Goal: Transaction & Acquisition: Purchase product/service

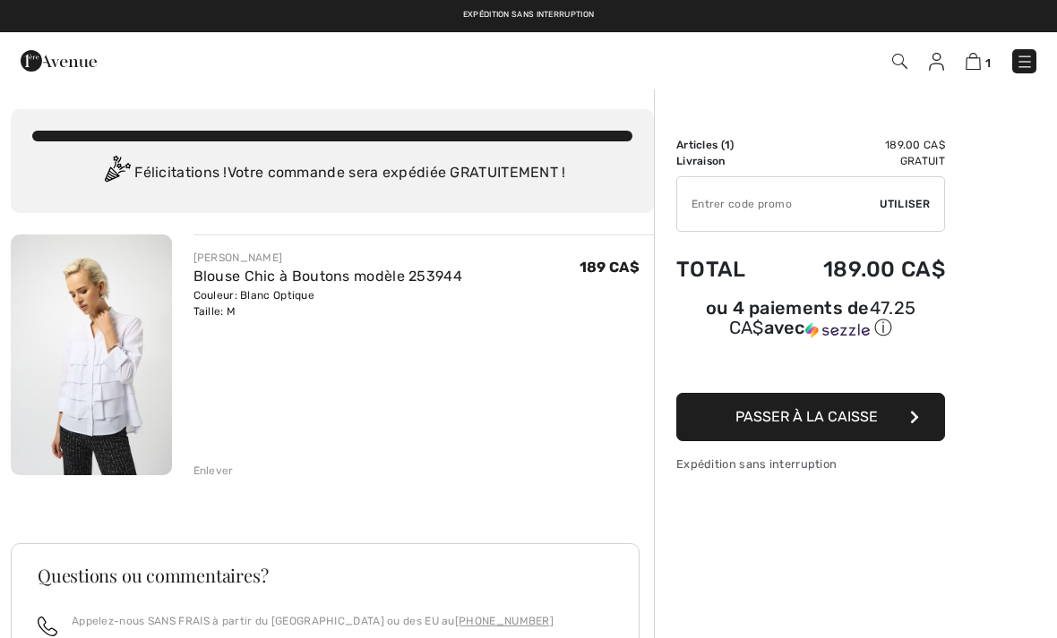
click at [784, 199] on input "TEXT" at bounding box center [778, 204] width 202 height 54
type input "NEW15"
click at [901, 210] on span "Utiliser" at bounding box center [904, 204] width 50 height 16
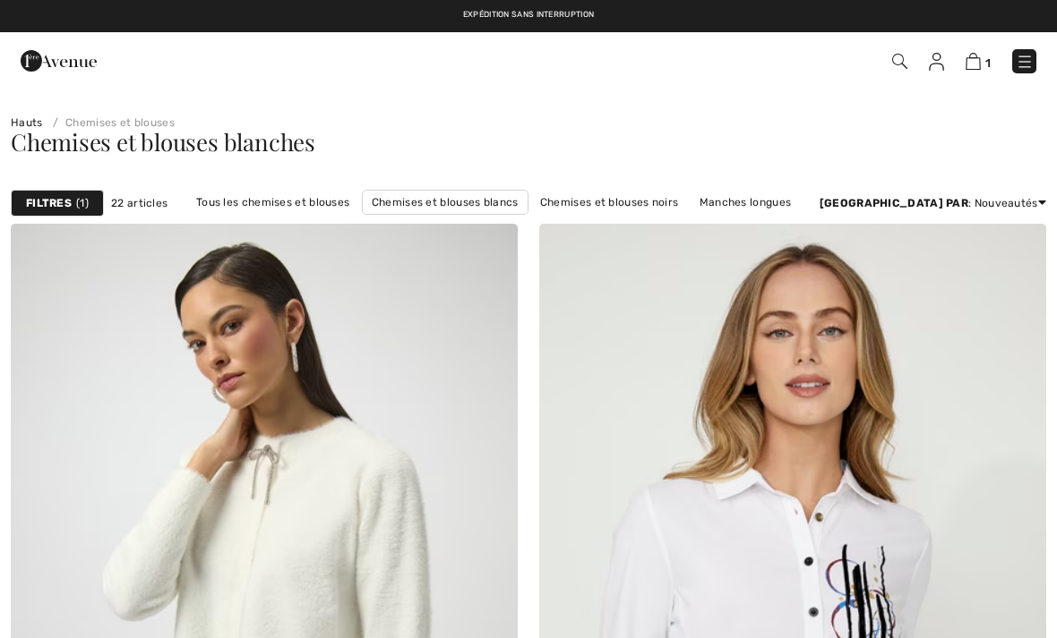
scroll to position [2130, 0]
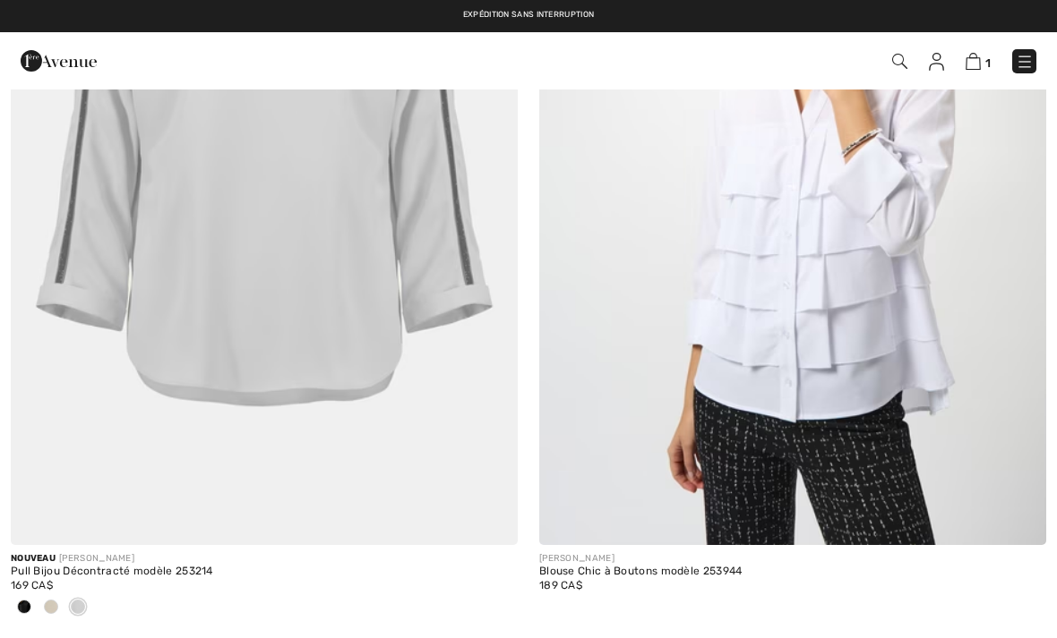
checkbox input "true"
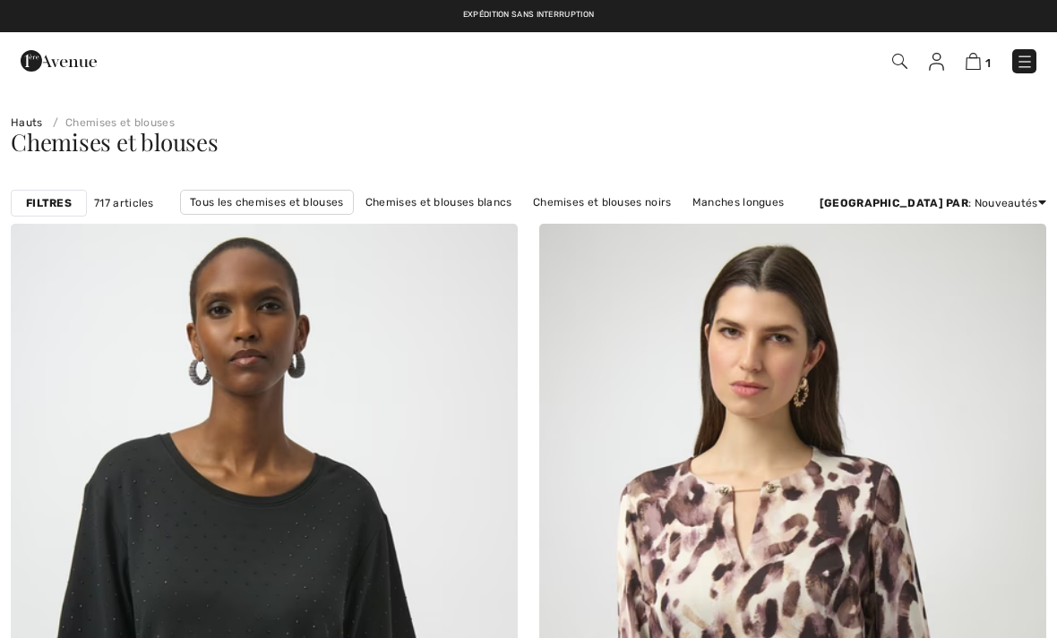
checkbox input "true"
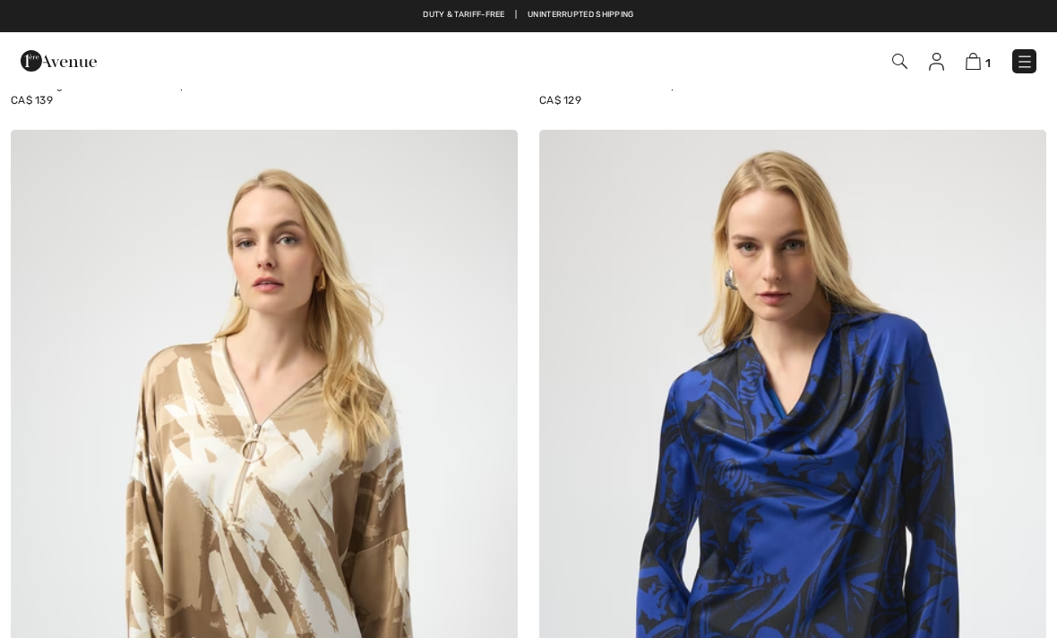
scroll to position [4307, 0]
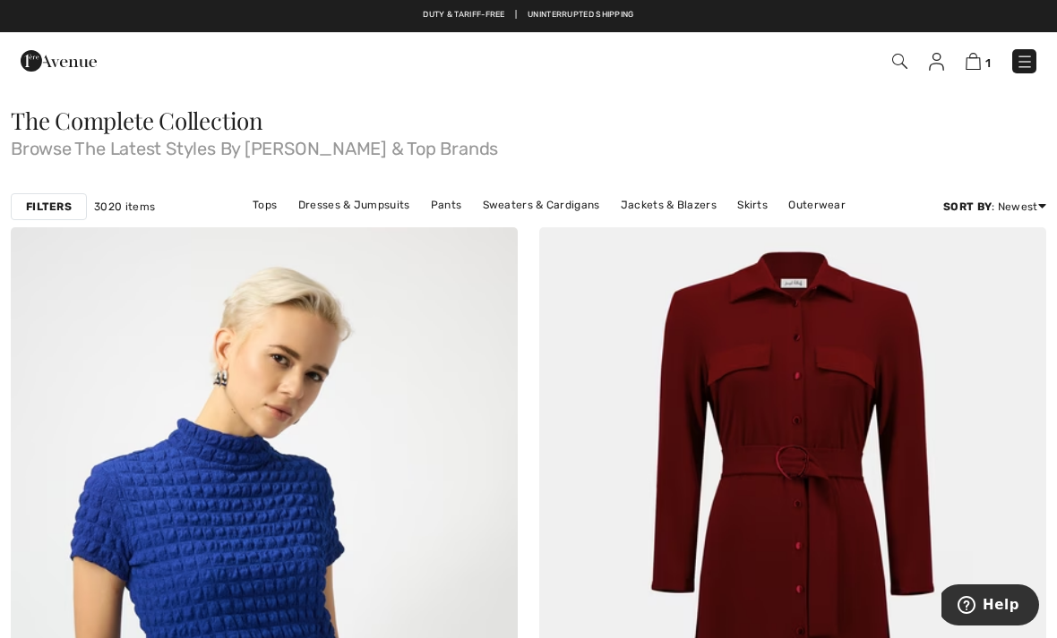
click at [971, 70] on img at bounding box center [972, 61] width 15 height 17
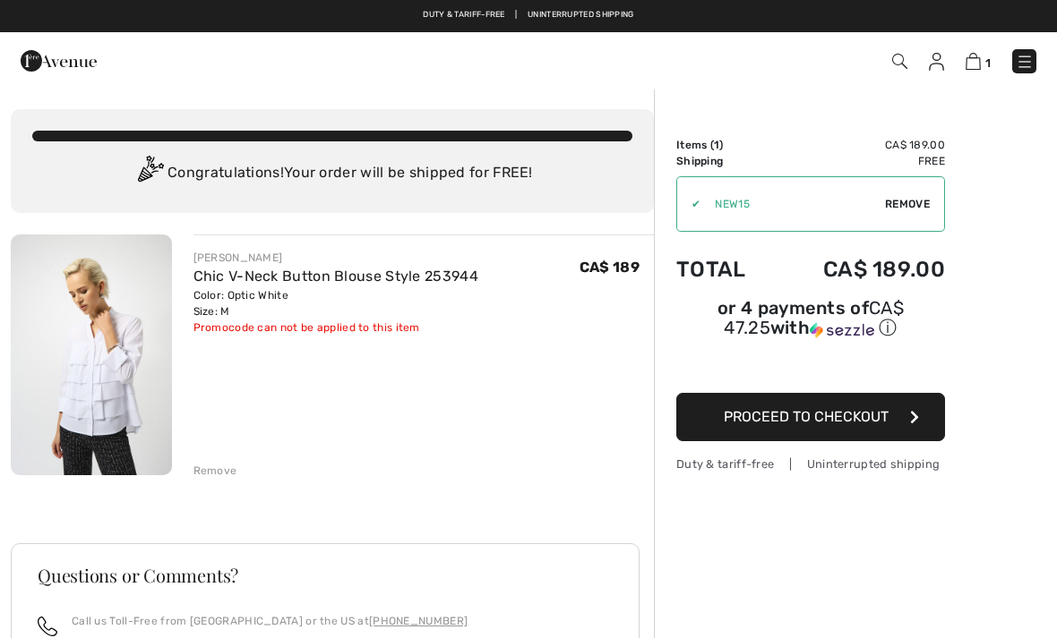
click at [922, 203] on span "Remove" at bounding box center [907, 204] width 45 height 16
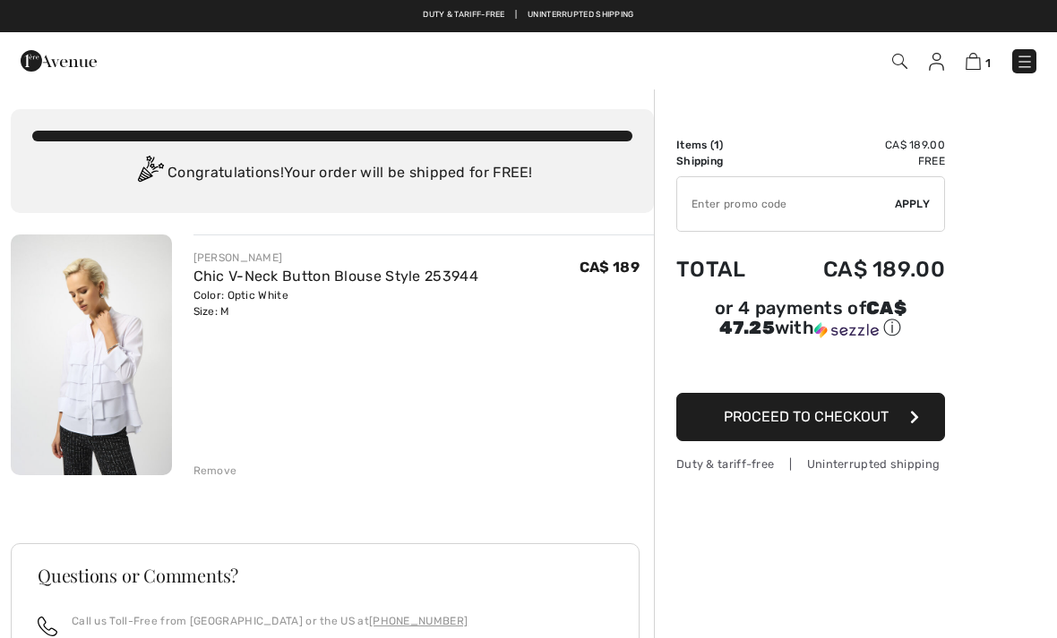
click at [759, 218] on input "TEXT" at bounding box center [786, 204] width 218 height 54
type input "NEW10"
click at [933, 204] on div "✔ Apply Remove" at bounding box center [810, 204] width 269 height 56
click at [917, 208] on span "Apply" at bounding box center [913, 204] width 36 height 16
